Goal: Check status

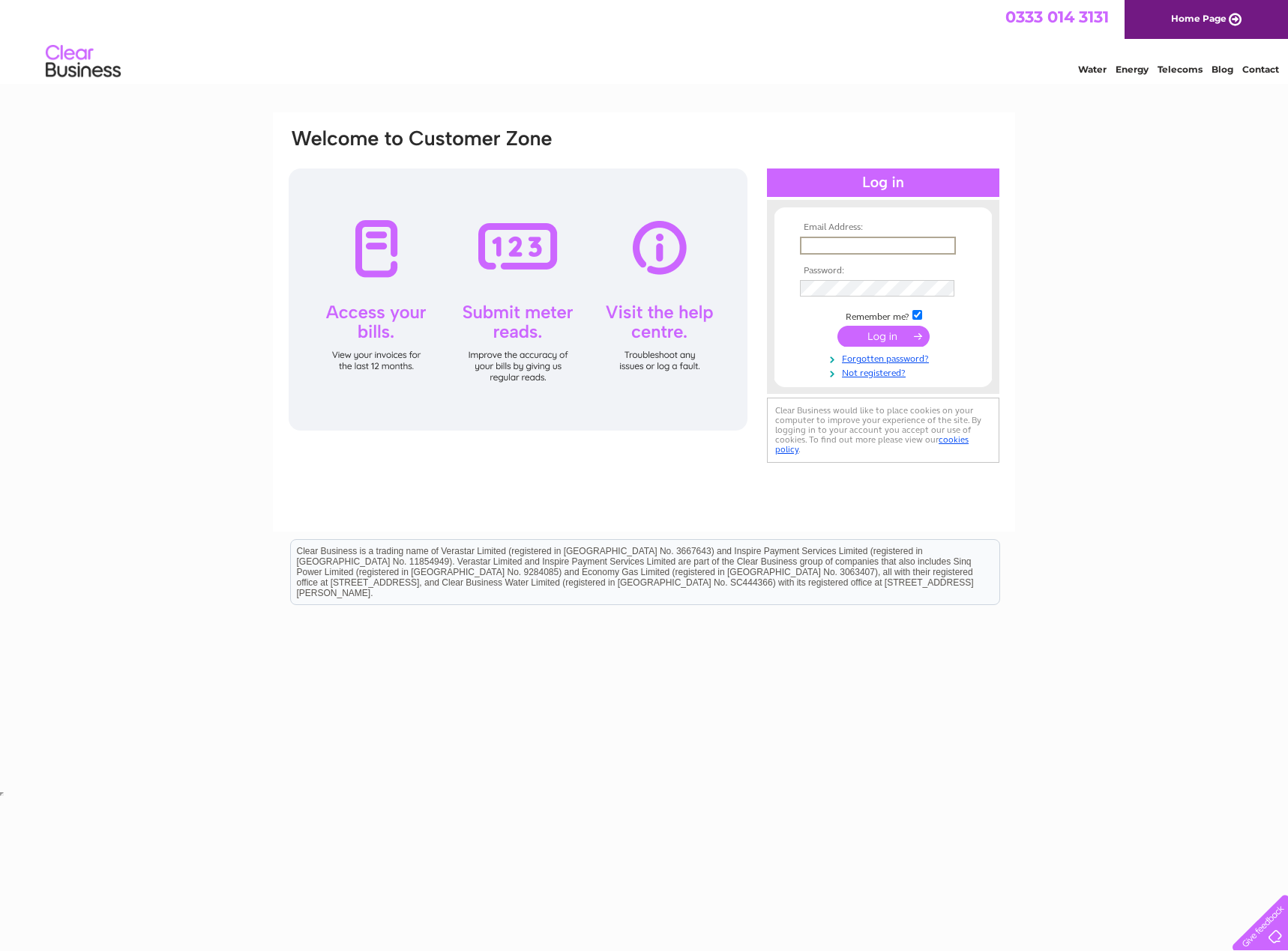
type input "[EMAIL_ADDRESS][MEDICAL_DATA][DOMAIN_NAME]"
click at [888, 335] on input "submit" at bounding box center [883, 335] width 92 height 21
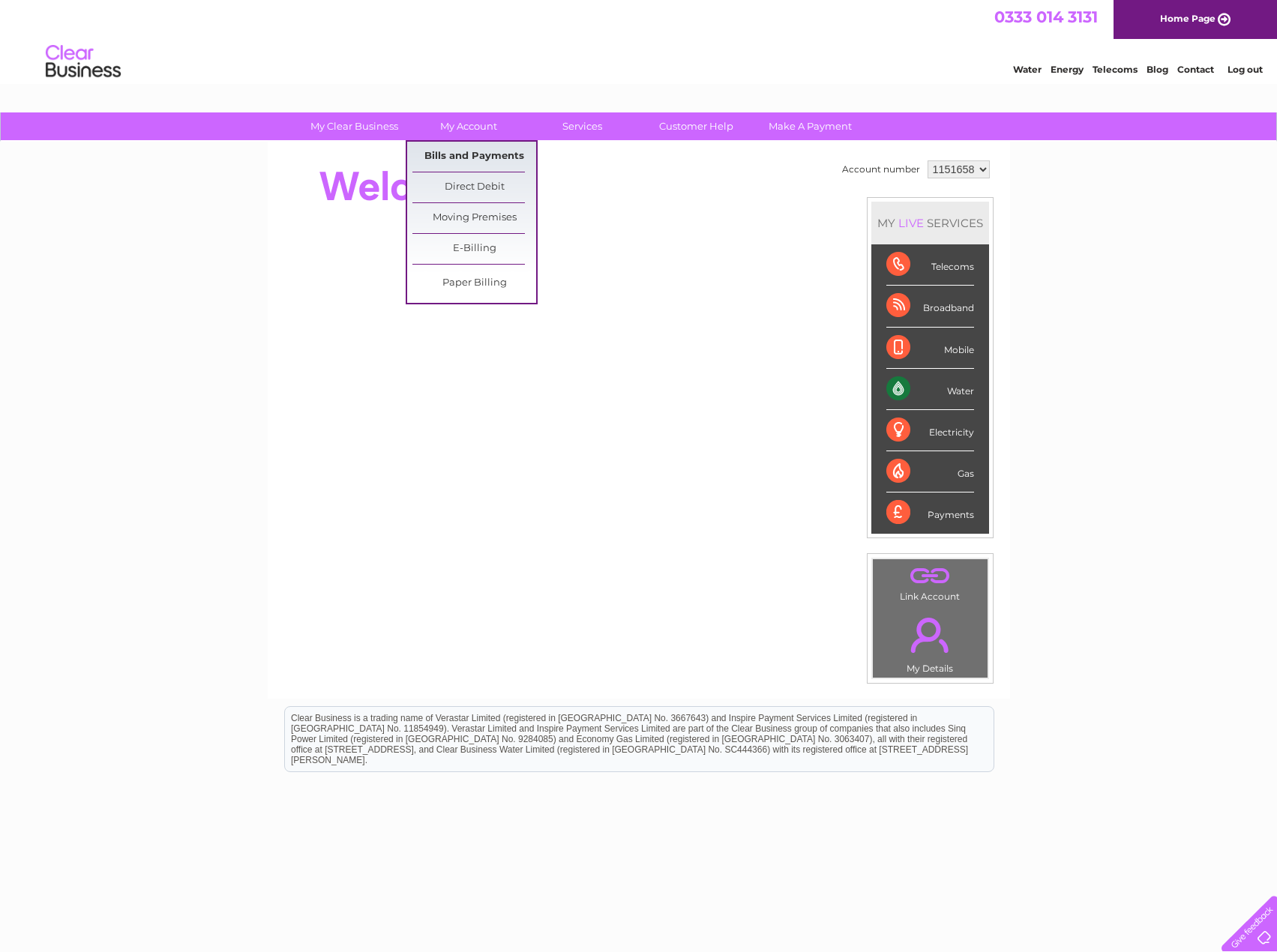
click at [467, 153] on link "Bills and Payments" at bounding box center [475, 156] width 124 height 30
click at [479, 157] on link "Bills and Payments" at bounding box center [475, 156] width 124 height 30
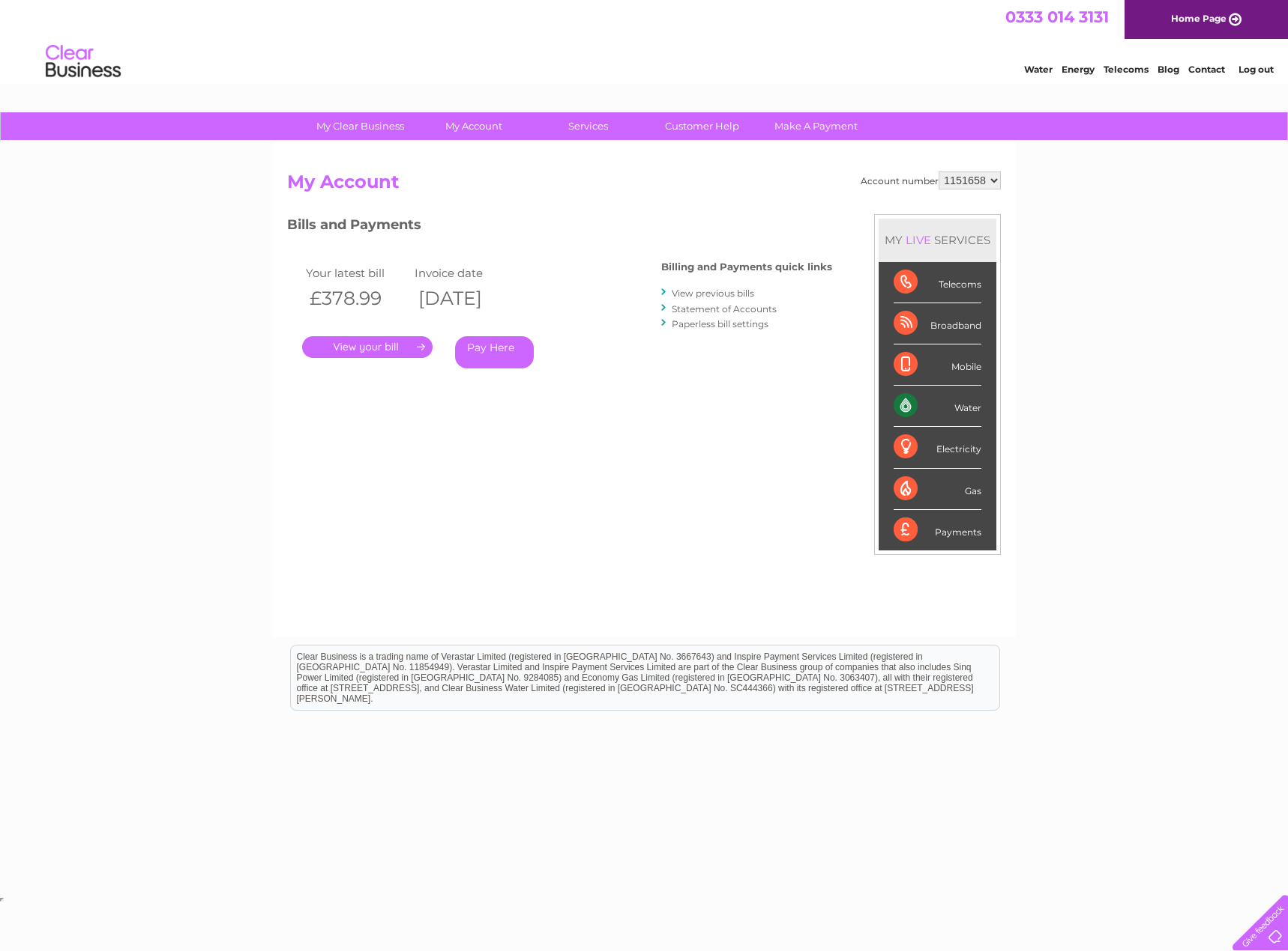
click at [357, 342] on link "." at bounding box center [367, 347] width 130 height 22
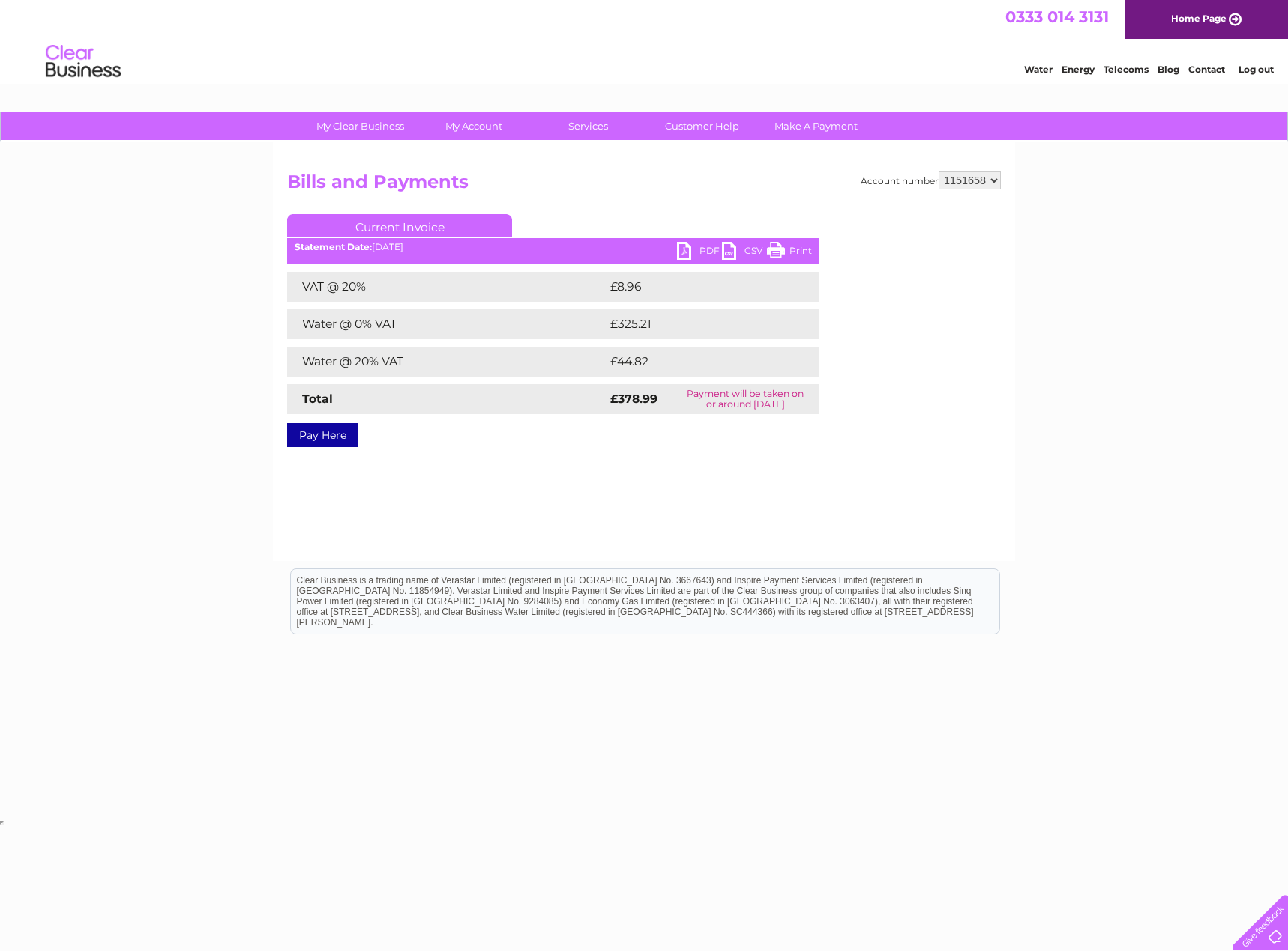
click at [703, 250] on link "PDF" at bounding box center [699, 253] width 45 height 22
